Goal: Transaction & Acquisition: Purchase product/service

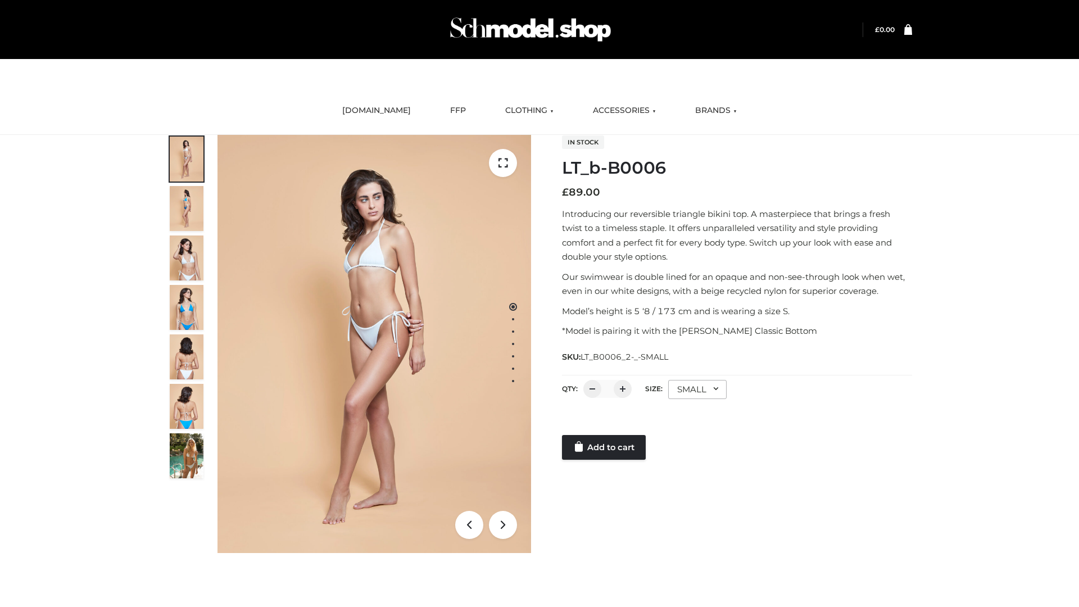
click at [604, 447] on link "Add to cart" at bounding box center [604, 447] width 84 height 25
